Goal: Information Seeking & Learning: Learn about a topic

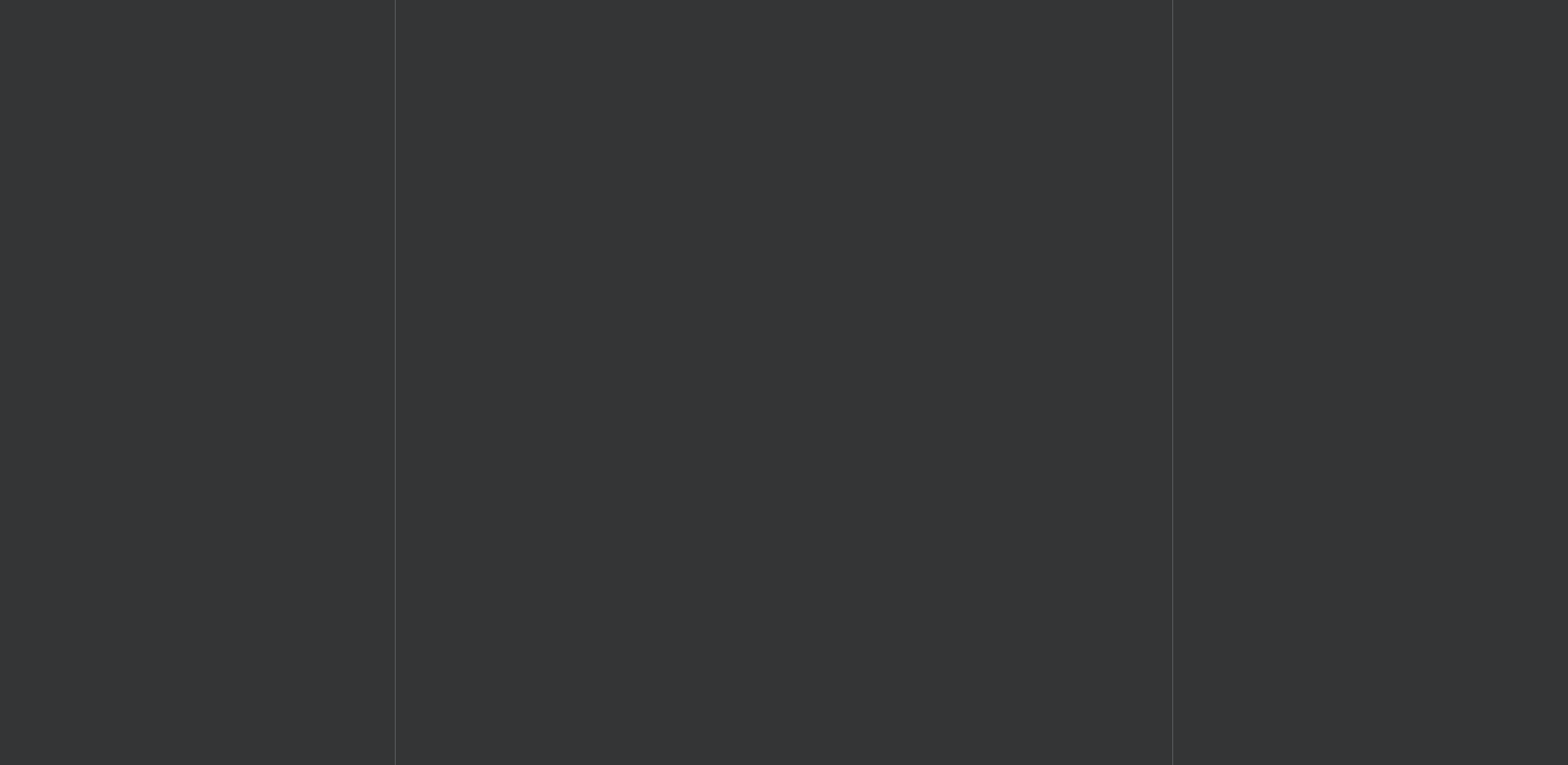
scroll to position [1297, 0]
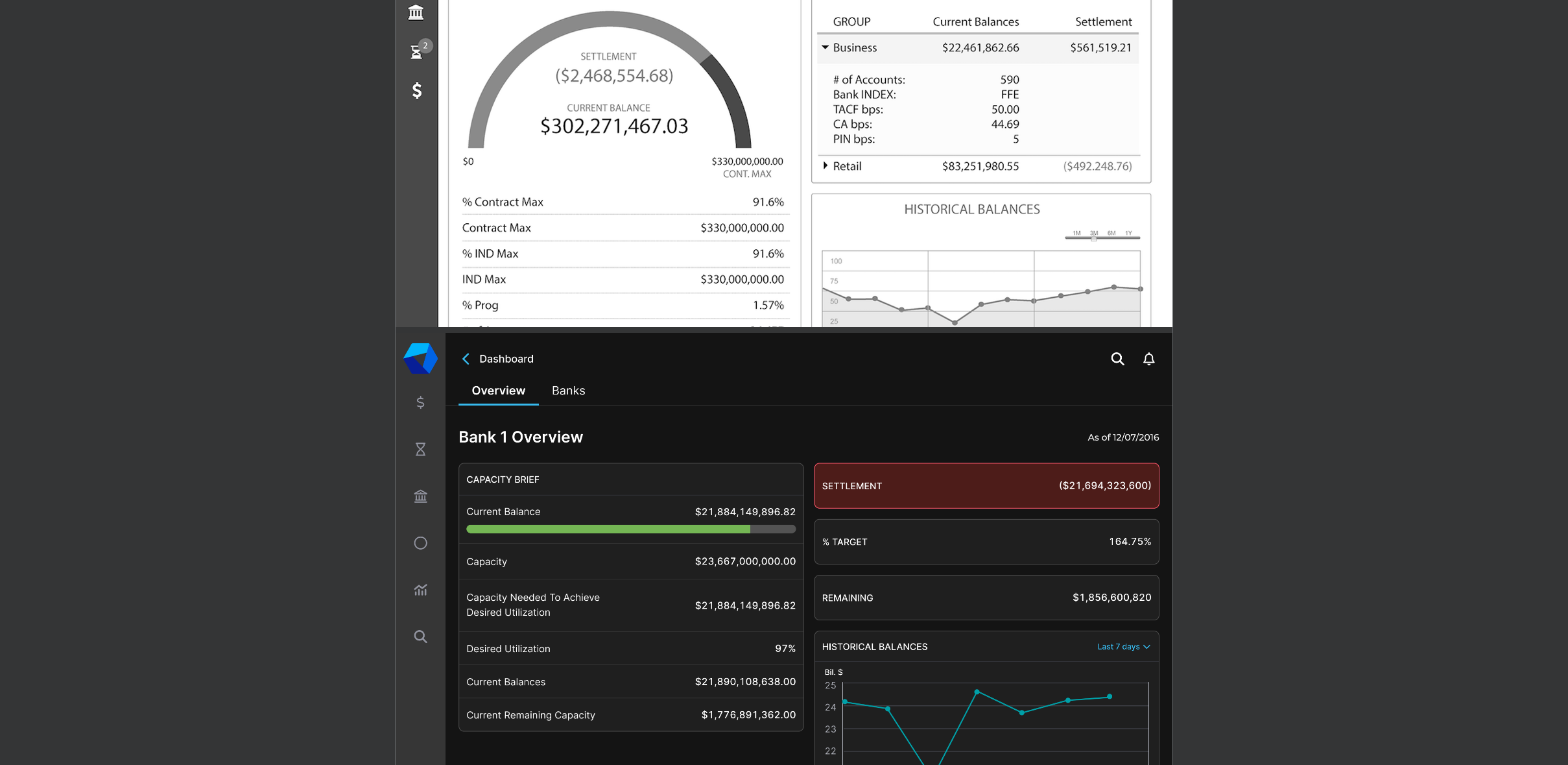
click at [1425, 391] on div at bounding box center [784, 334] width 1568 height 1175
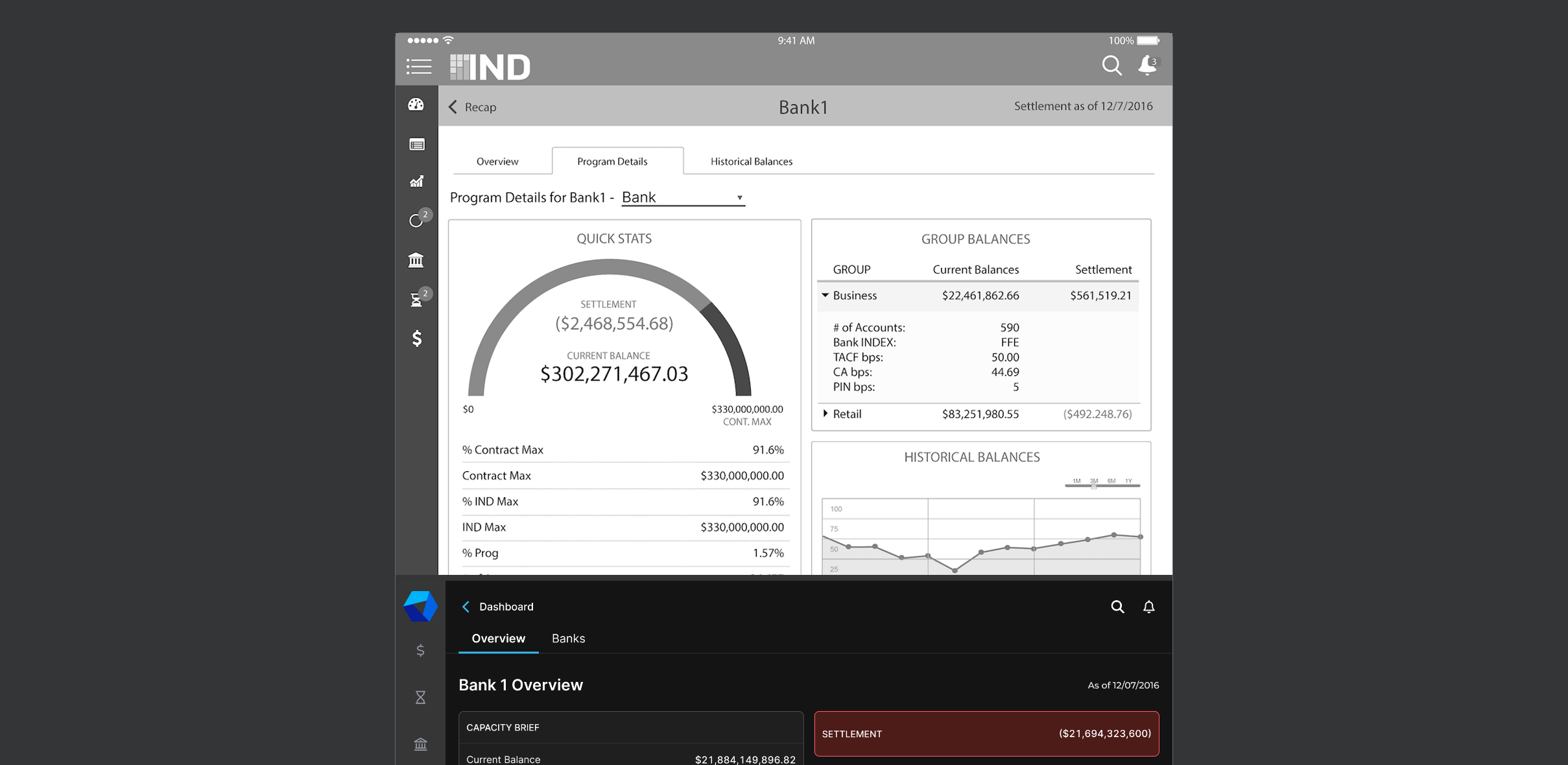
scroll to position [779, 0]
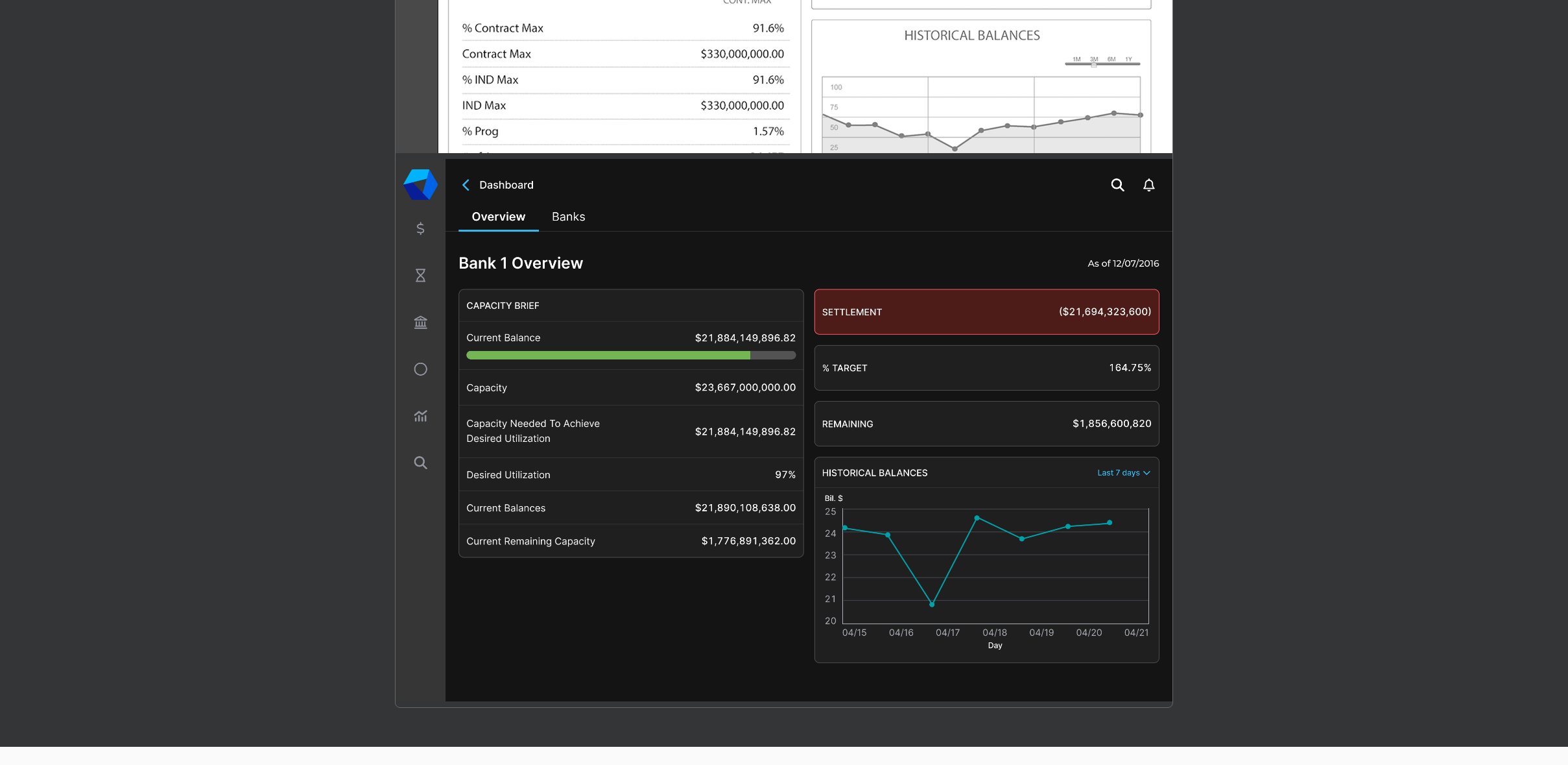
scroll to position [1491, 0]
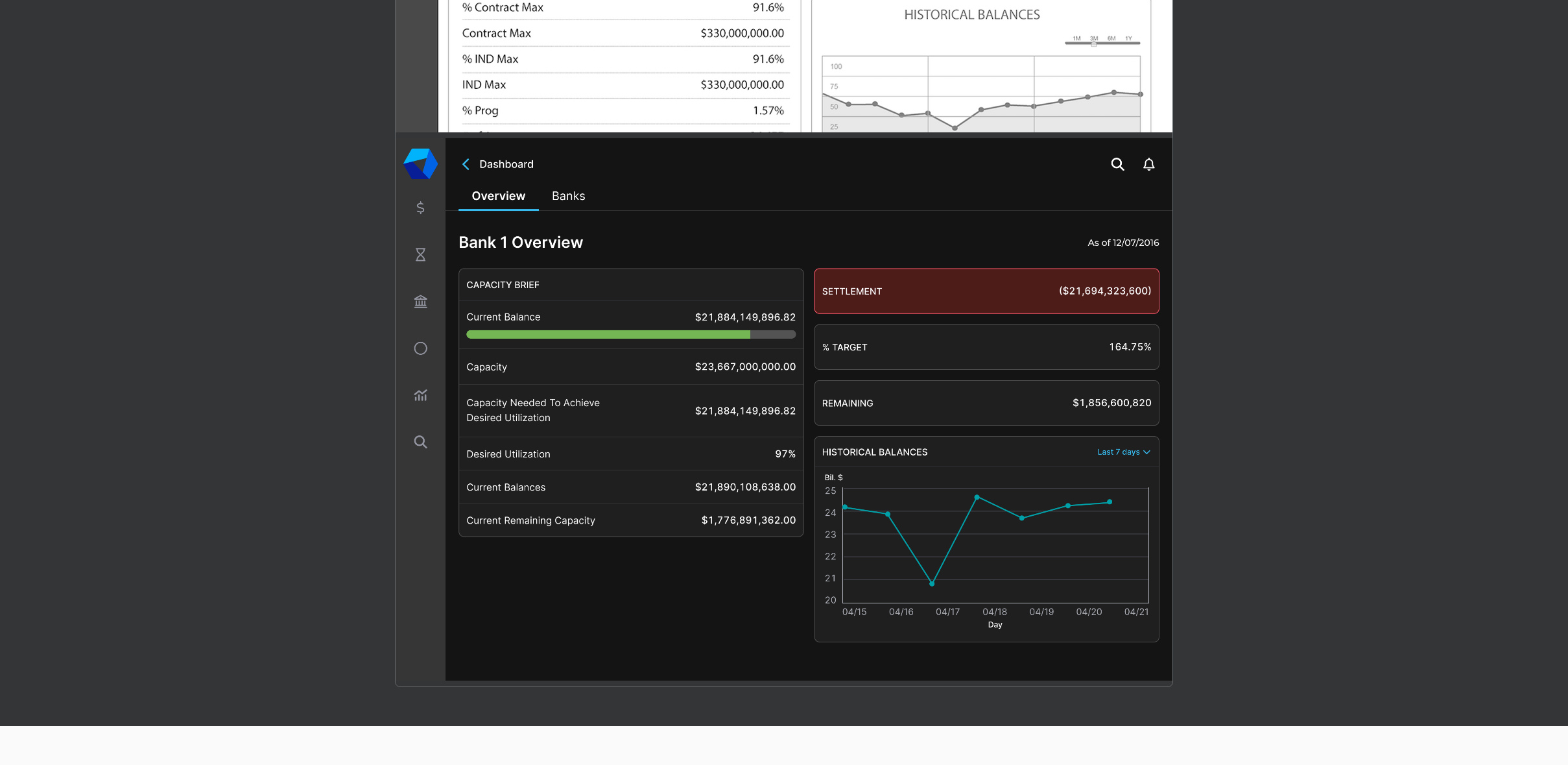
click at [1236, 185] on div at bounding box center [784, 139] width 1568 height 1175
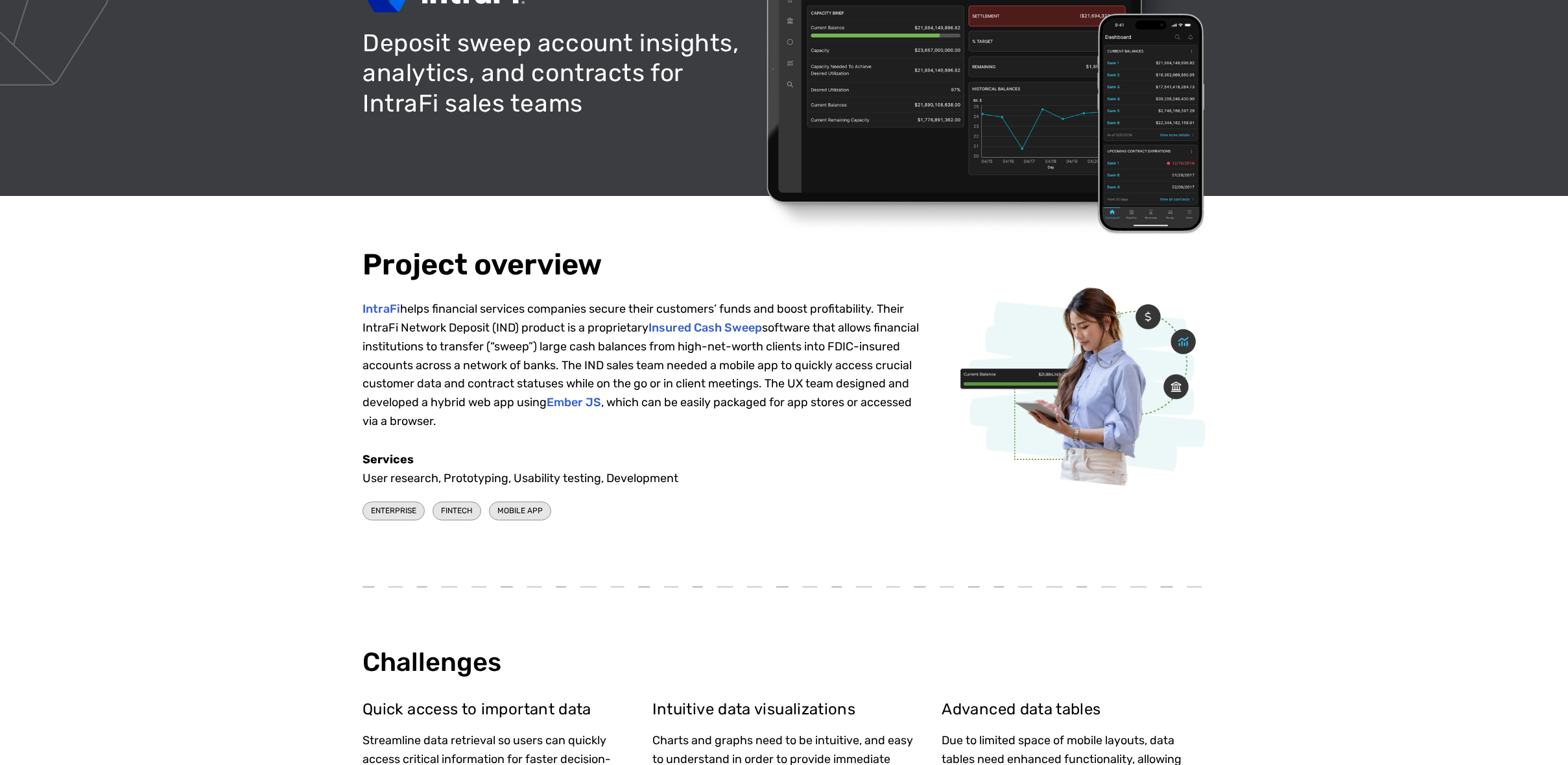
scroll to position [0, 0]
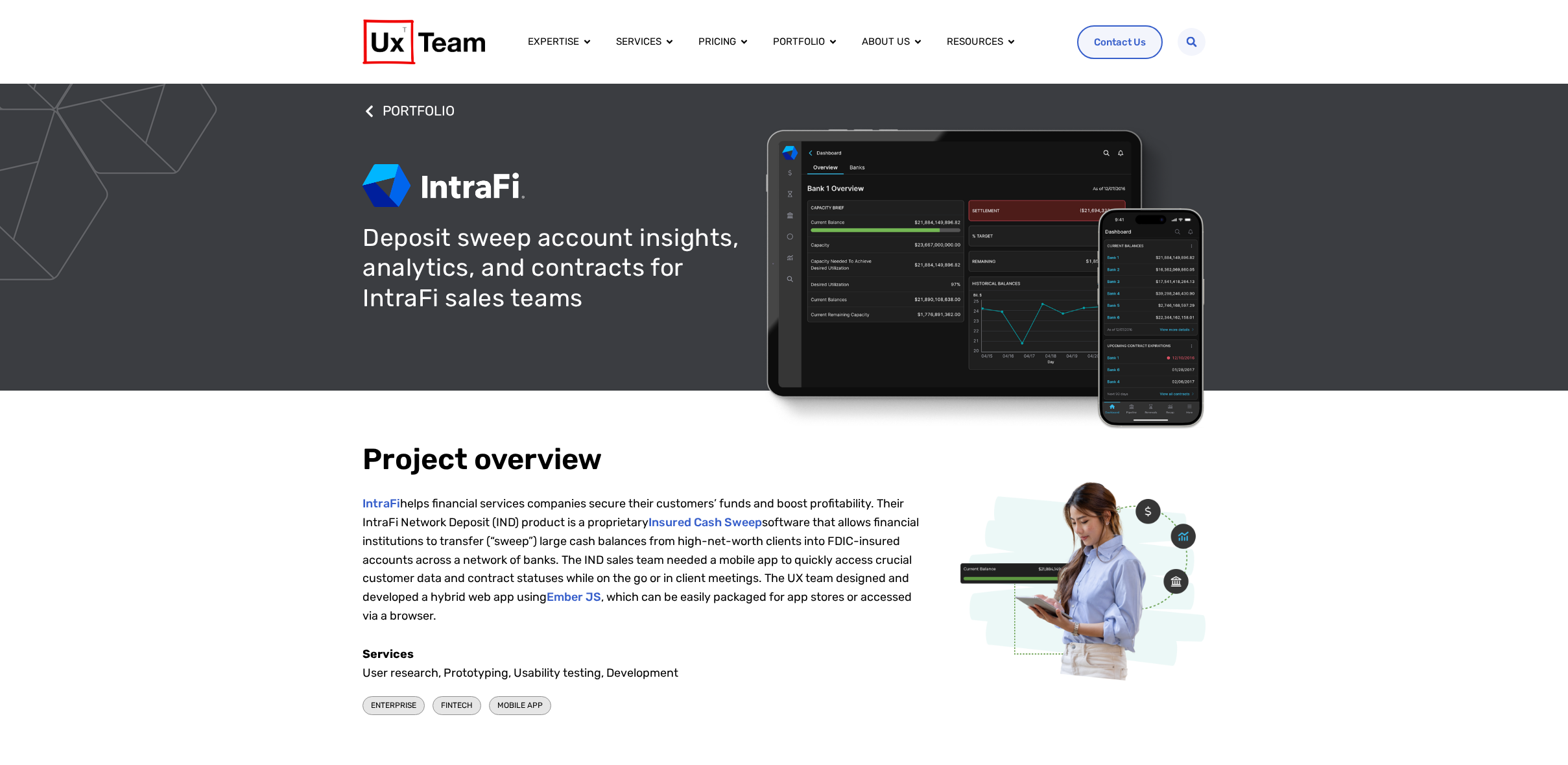
click at [1313, 526] on div "Project overview IntraFi helps financial services companies secure their custom…" at bounding box center [784, 581] width 1568 height 381
click at [640, 552] on p "IntraFi helps financial services companies secure their customers’ funds and bo…" at bounding box center [641, 559] width 557 height 131
click at [1429, 547] on div "Project overview IntraFi helps financial services companies secure their custom…" at bounding box center [784, 581] width 1568 height 381
